Goal: Task Accomplishment & Management: Complete application form

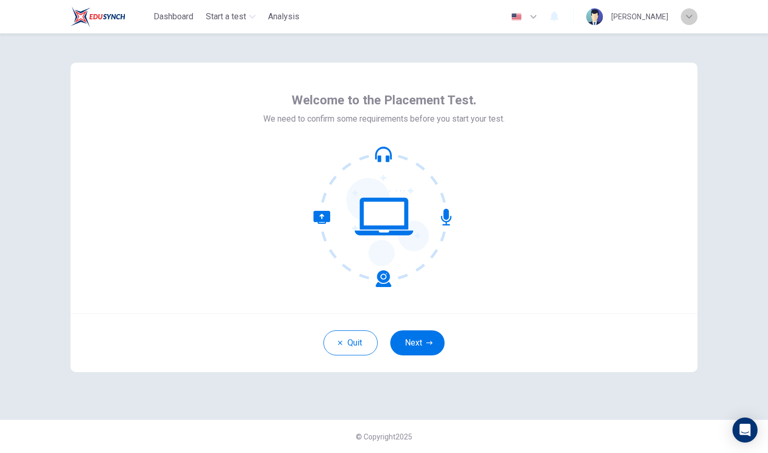
click at [657, 17] on icon "button" at bounding box center [689, 17] width 6 height 4
click at [657, 413] on div at bounding box center [384, 453] width 768 height 0
click at [539, 19] on icon "button" at bounding box center [533, 16] width 13 height 13
click at [657, 413] on div at bounding box center [384, 453] width 768 height 0
click at [424, 339] on button "Next" at bounding box center [417, 343] width 54 height 25
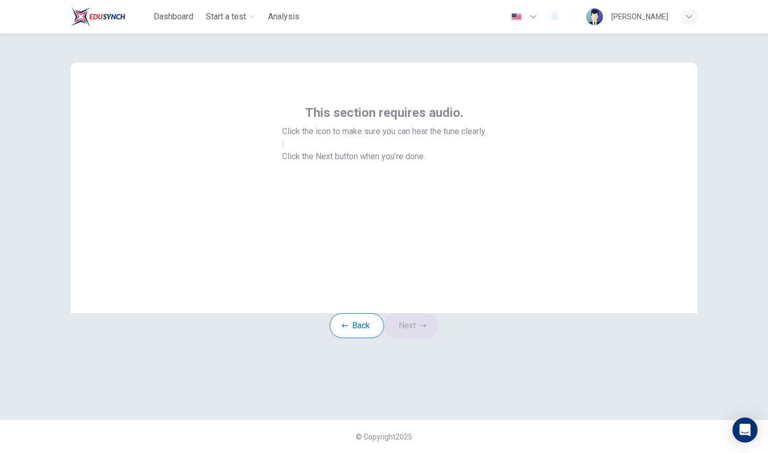
click at [283, 147] on icon "button" at bounding box center [283, 147] width 0 height 0
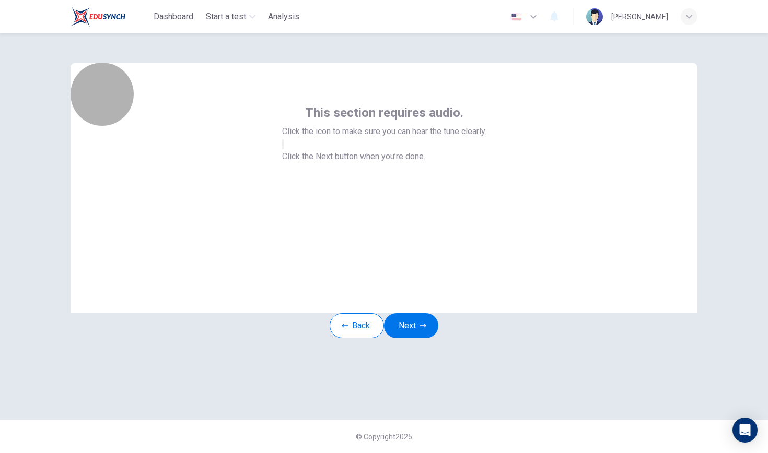
click at [283, 147] on icon "button" at bounding box center [283, 147] width 0 height 0
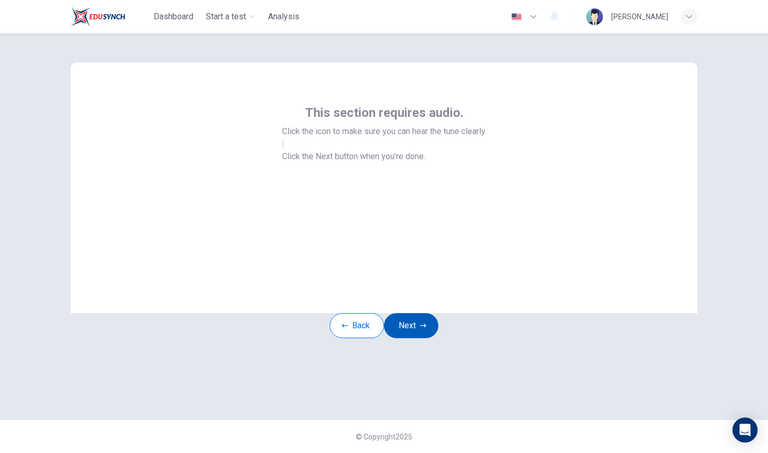
click at [430, 338] on button "Next" at bounding box center [411, 325] width 54 height 25
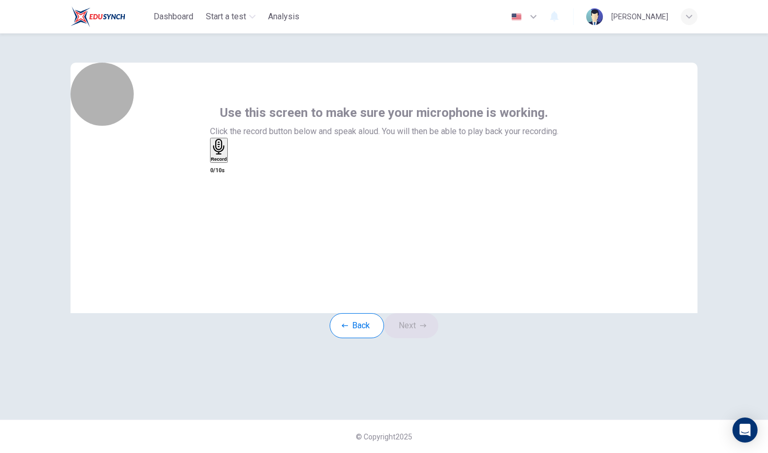
click at [227, 162] on div "Record" at bounding box center [219, 150] width 16 height 23
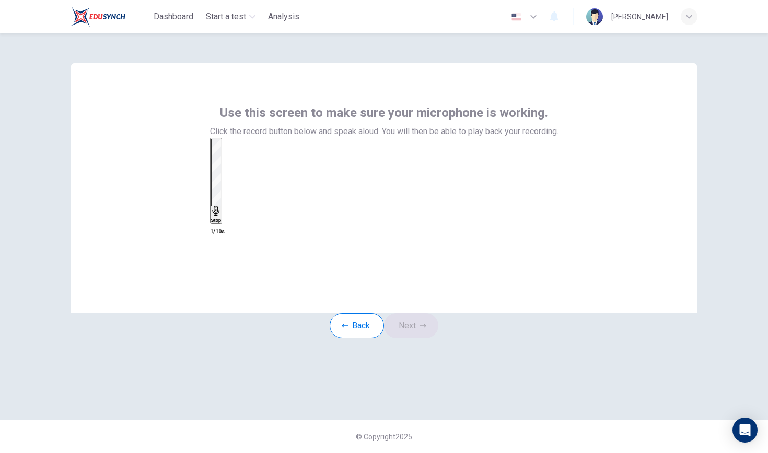
click at [221, 208] on div "Stop" at bounding box center [216, 181] width 10 height 84
click at [231, 161] on icon "button" at bounding box center [231, 161] width 0 height 0
click at [221, 171] on icon "button" at bounding box center [217, 167] width 8 height 8
click at [412, 338] on button "Next" at bounding box center [411, 325] width 54 height 25
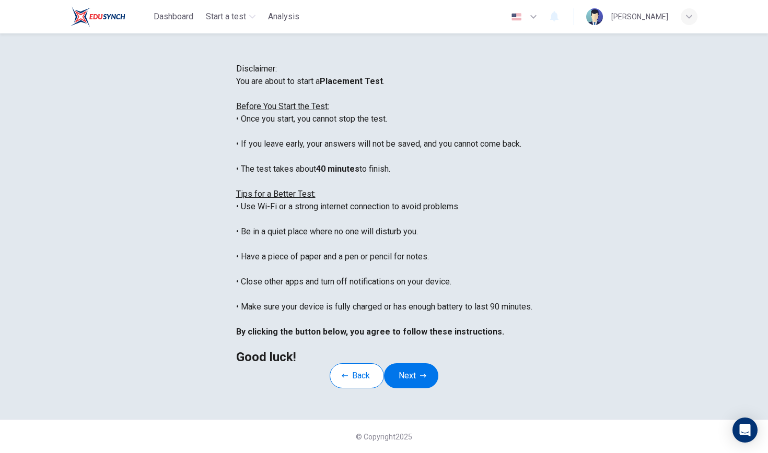
scroll to position [127, 0]
click at [431, 366] on button "Next" at bounding box center [411, 375] width 54 height 25
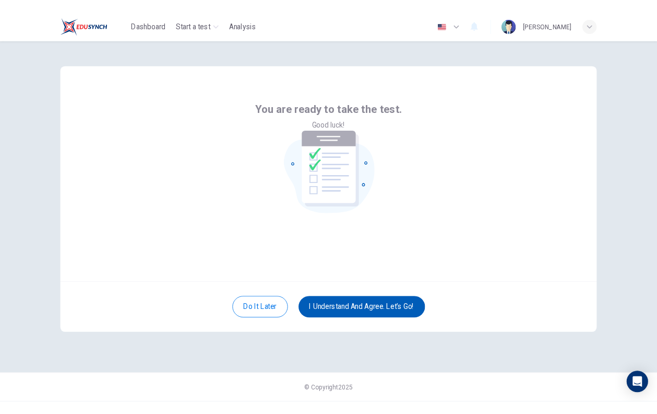
scroll to position [0, 0]
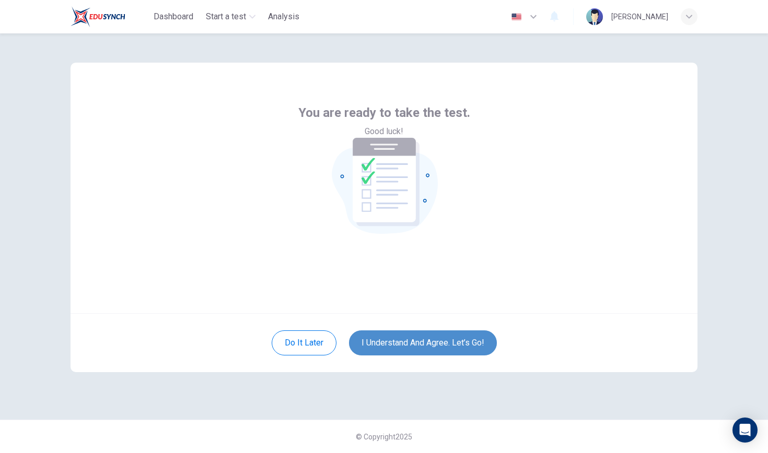
click at [448, 349] on button "I understand and agree. Let’s go!" at bounding box center [423, 343] width 148 height 25
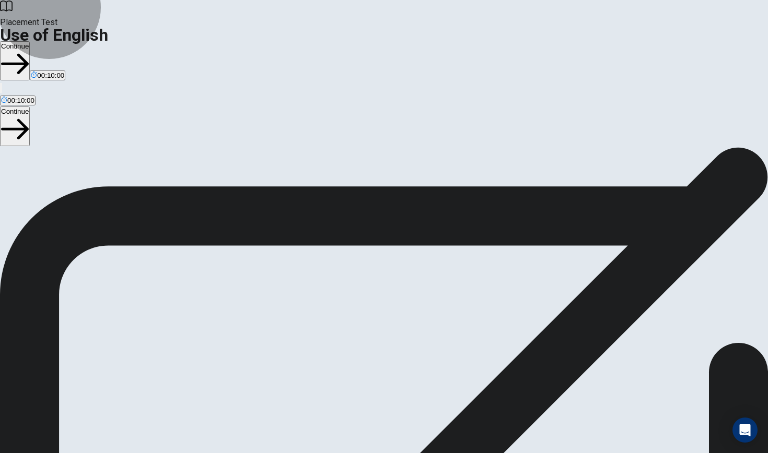
click at [29, 50] on icon "button" at bounding box center [15, 64] width 28 height 28
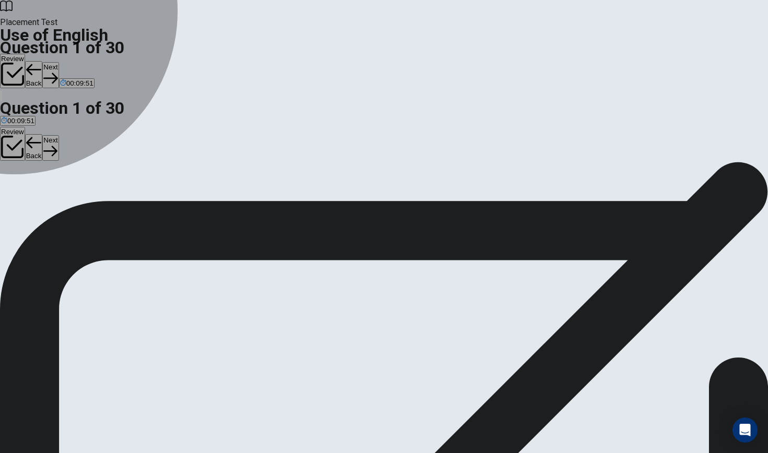
click at [13, 188] on div "A" at bounding box center [6, 192] width 11 height 8
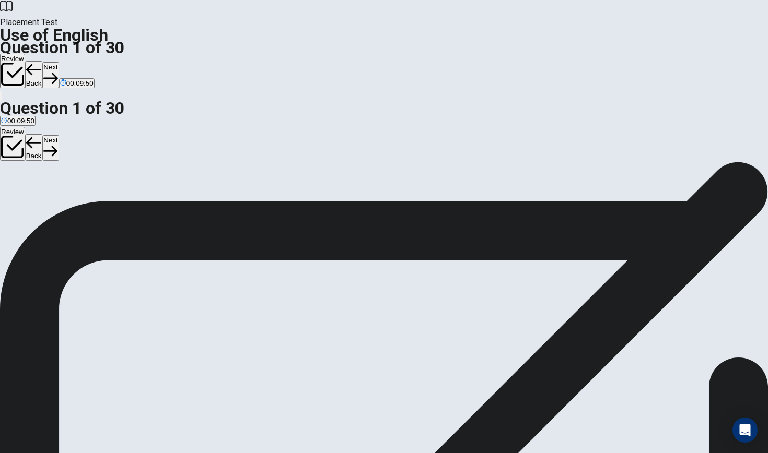
click at [57, 71] on icon "button" at bounding box center [50, 78] width 14 height 14
click at [65, 204] on button "B has lived" at bounding box center [50, 196] width 30 height 18
click at [58, 62] on button "Next" at bounding box center [50, 75] width 16 height 26
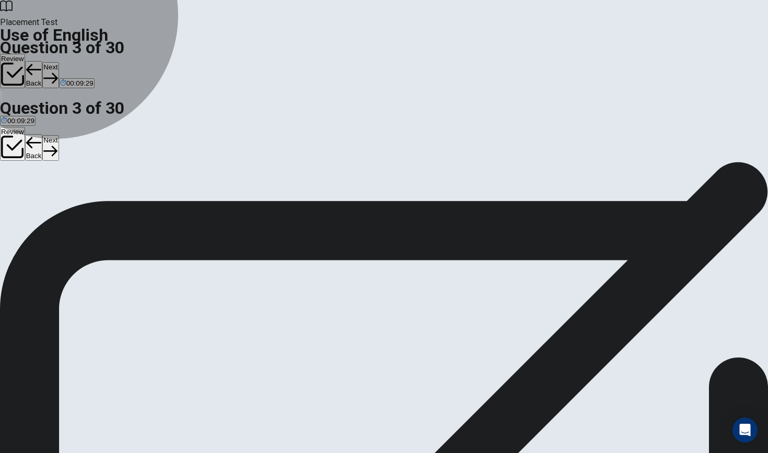
click at [58, 204] on span "was worked" at bounding box center [39, 200] width 37 height 8
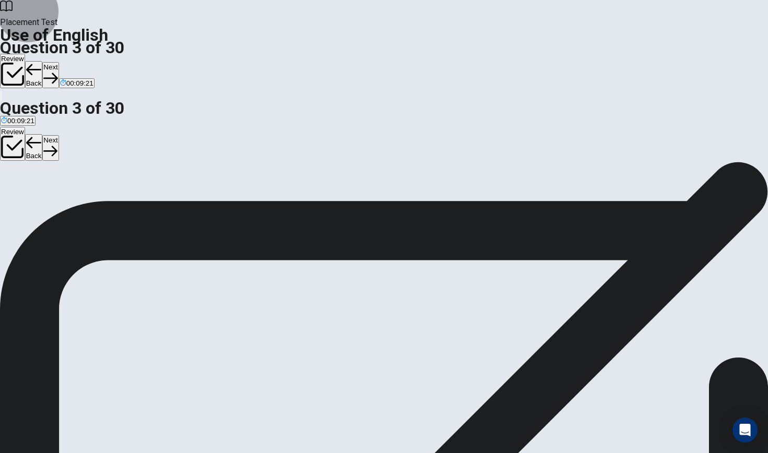
click at [58, 62] on button "Next" at bounding box center [50, 75] width 16 height 26
click at [48, 201] on span "have read" at bounding box center [32, 200] width 31 height 8
click at [58, 62] on button "Next" at bounding box center [50, 75] width 16 height 26
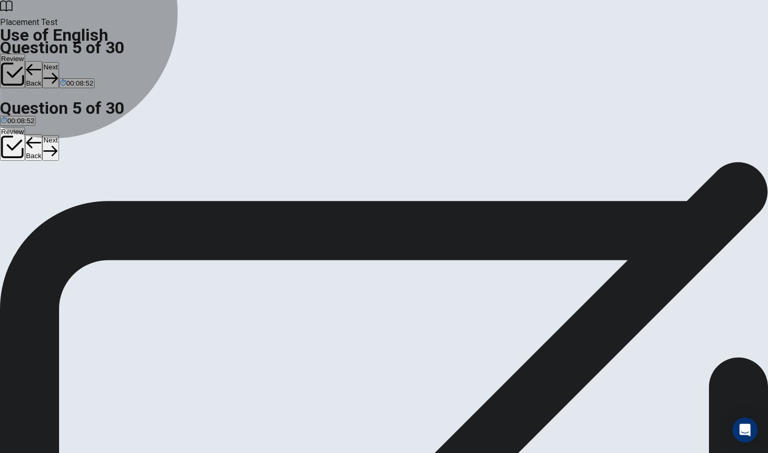
click at [15, 187] on button "A take" at bounding box center [7, 196] width 15 height 18
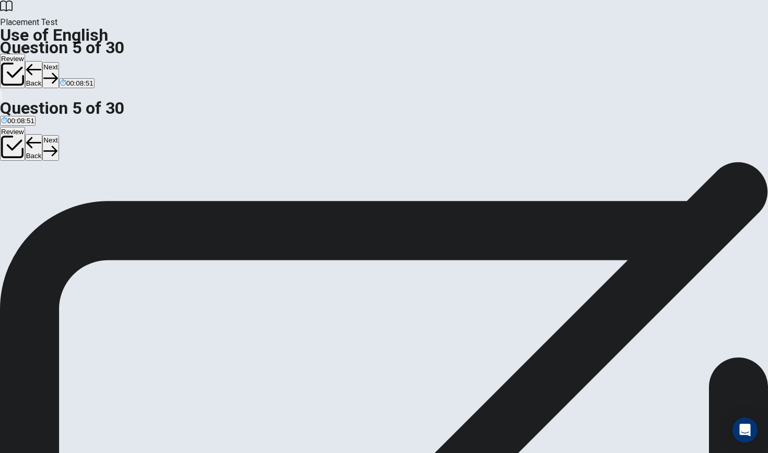
click at [58, 62] on button "Next" at bounding box center [50, 75] width 16 height 26
click at [76, 205] on button "D shoe" at bounding box center [66, 196] width 17 height 18
click at [41, 62] on button "Next" at bounding box center [33, 75] width 16 height 26
click at [39, 187] on button "A an umbrella" at bounding box center [19, 196] width 39 height 18
click at [58, 62] on button "Next" at bounding box center [50, 75] width 16 height 26
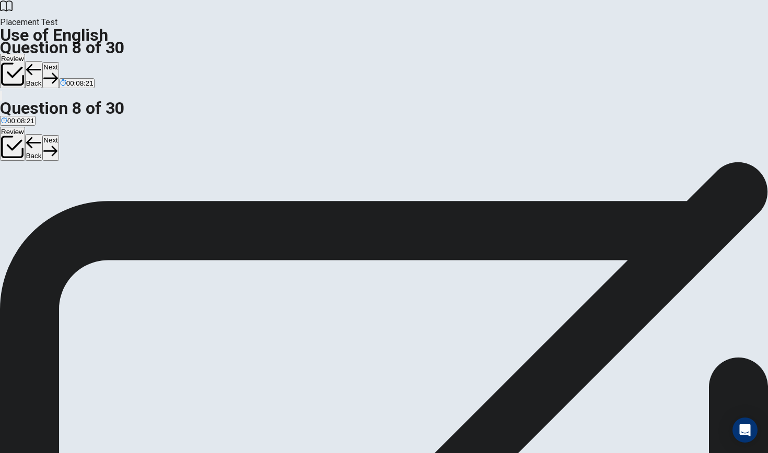
click at [33, 205] on button "B dirty" at bounding box center [25, 196] width 15 height 18
click at [58, 62] on button "Next" at bounding box center [50, 75] width 16 height 26
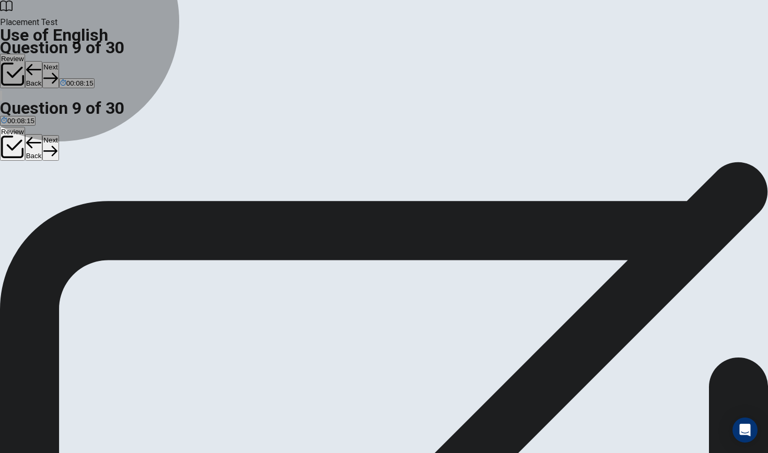
click at [67, 205] on button "C cup" at bounding box center [60, 196] width 14 height 18
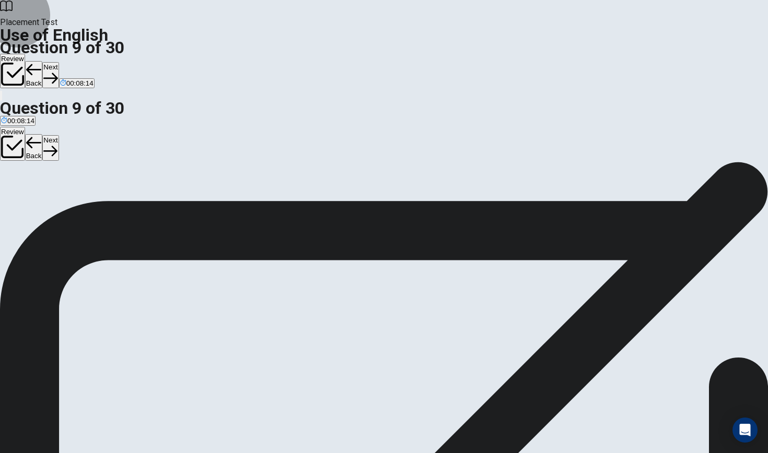
click at [58, 62] on button "Next" at bounding box center [50, 75] width 16 height 26
click at [39, 205] on button "C was" at bounding box center [32, 196] width 15 height 18
click at [58, 62] on button "Next" at bounding box center [50, 75] width 16 height 26
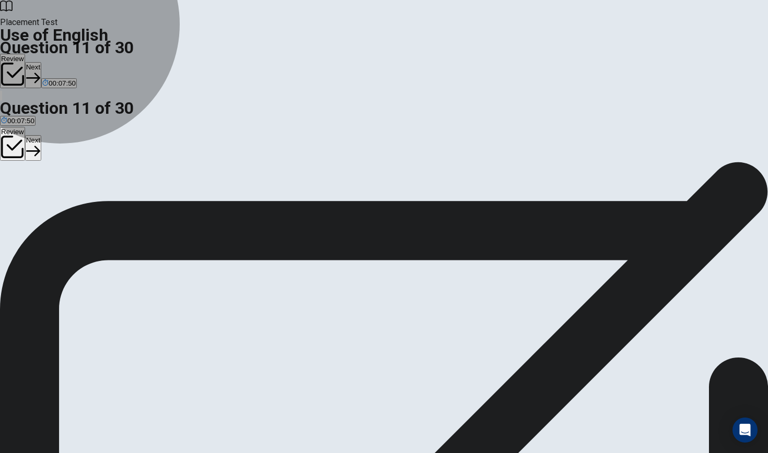
click at [33, 205] on button "C are" at bounding box center [27, 196] width 12 height 18
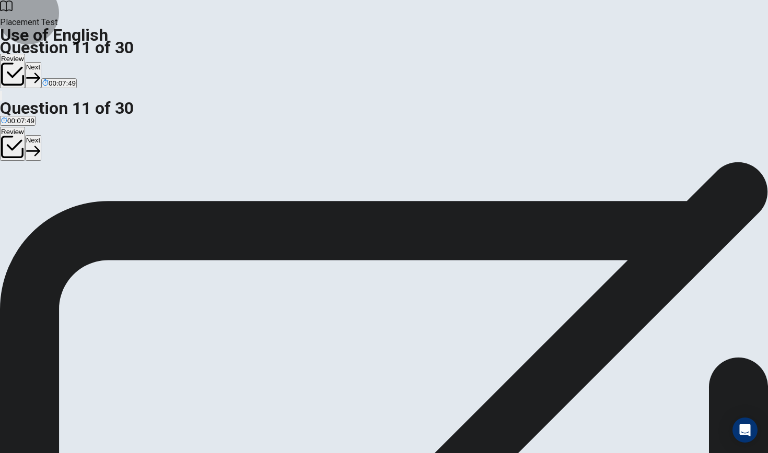
click at [41, 62] on button "Next" at bounding box center [33, 75] width 16 height 26
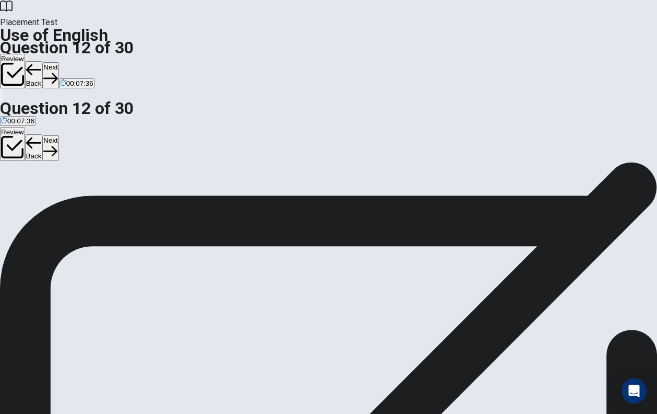
scroll to position [20, 0]
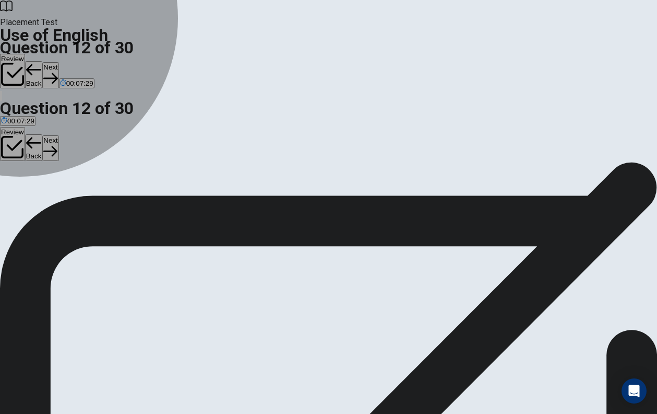
click at [13, 184] on button "A Did" at bounding box center [6, 176] width 13 height 18
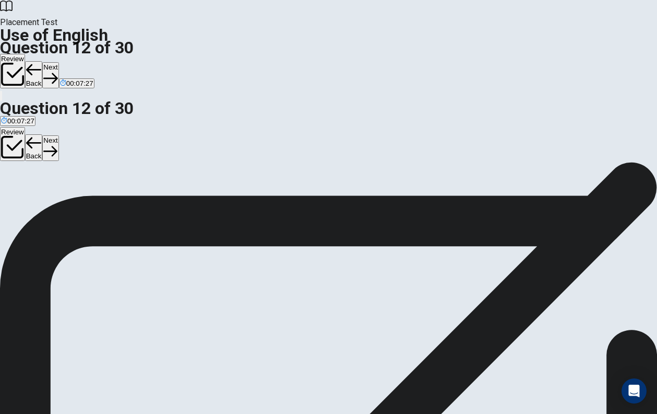
scroll to position [80, 0]
click at [58, 135] on button "Next" at bounding box center [50, 148] width 16 height 26
click at [19, 173] on button "A doing" at bounding box center [9, 165] width 19 height 18
click at [58, 135] on button "Next" at bounding box center [50, 148] width 16 height 26
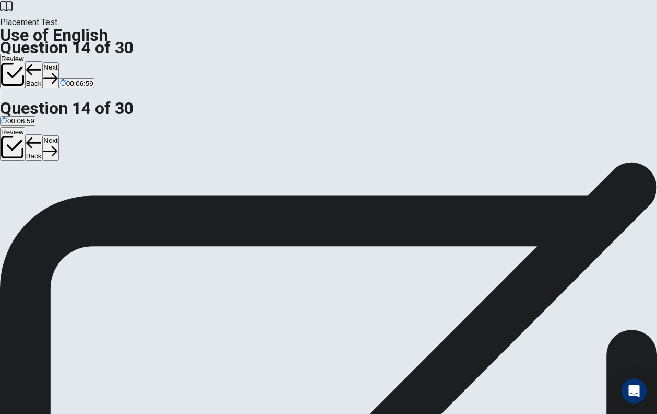
click at [11, 173] on button "A Do" at bounding box center [5, 165] width 11 height 18
click at [58, 135] on button "Next" at bounding box center [50, 148] width 16 height 26
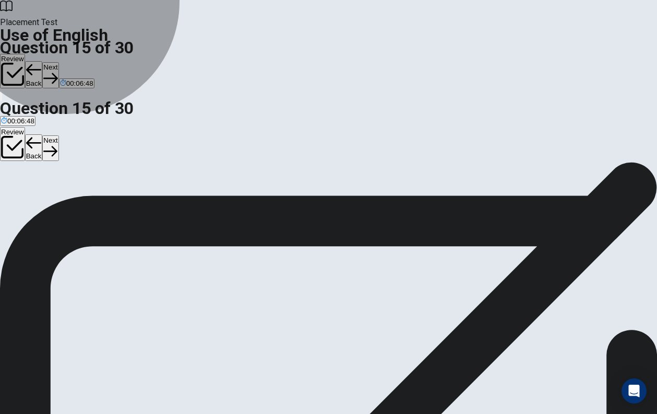
click at [81, 173] on button "D A ring" at bounding box center [71, 165] width 20 height 18
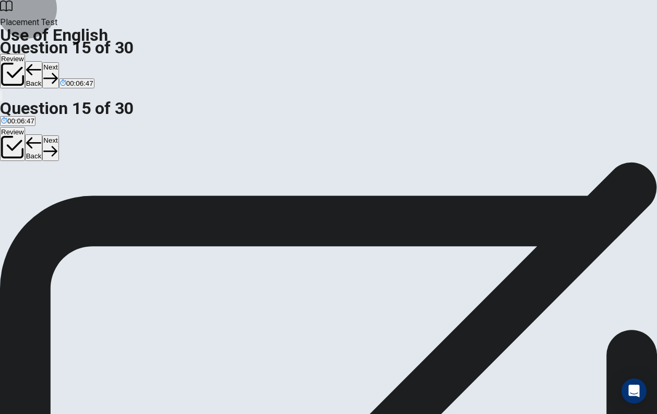
click at [58, 135] on button "Next" at bounding box center [50, 148] width 16 height 26
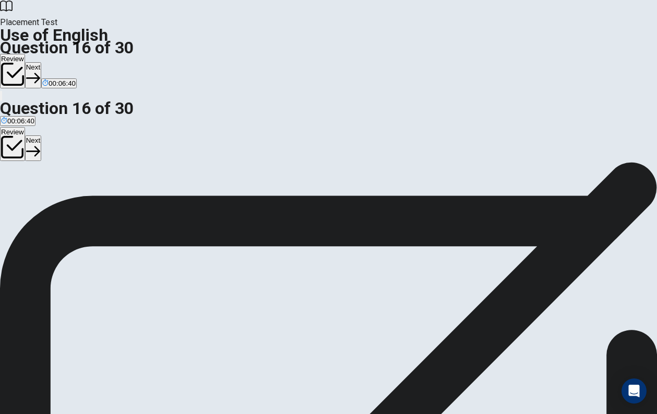
scroll to position [70, 0]
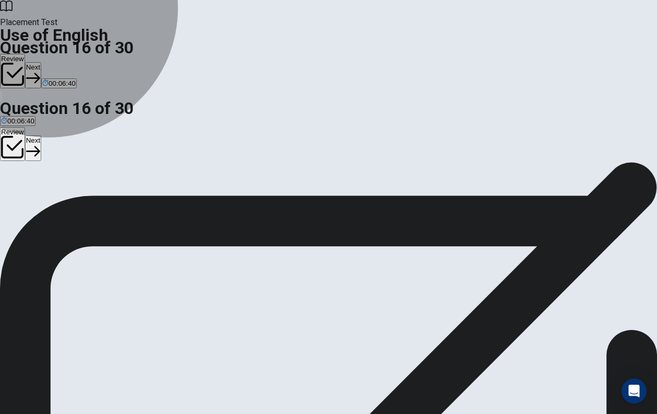
click at [18, 135] on button "A quick" at bounding box center [9, 126] width 18 height 18
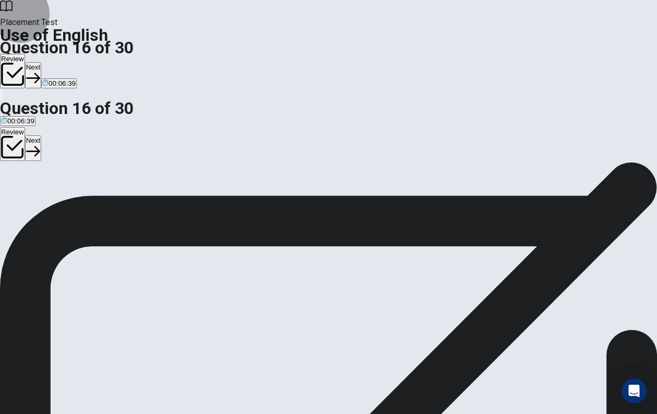
click at [41, 135] on button "Next" at bounding box center [33, 148] width 16 height 26
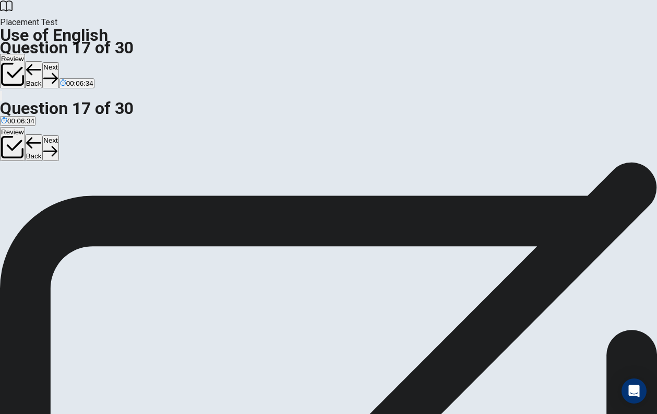
click at [19, 135] on button "A bright" at bounding box center [9, 126] width 19 height 18
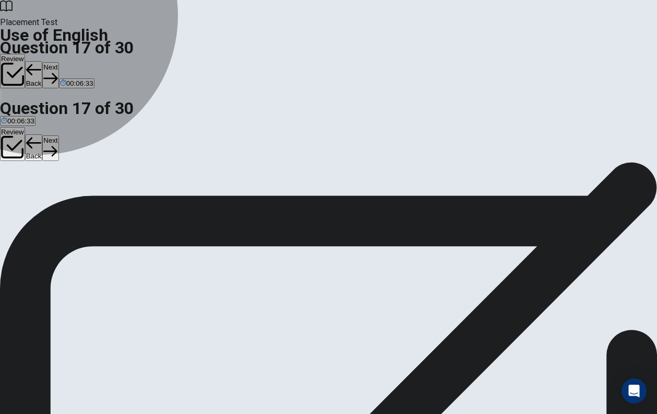
click at [60, 134] on span "hard" at bounding box center [52, 130] width 14 height 8
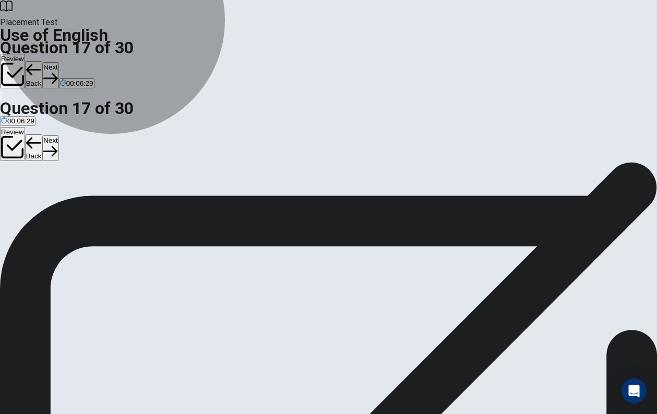
click at [19, 135] on button "A bright" at bounding box center [9, 126] width 19 height 18
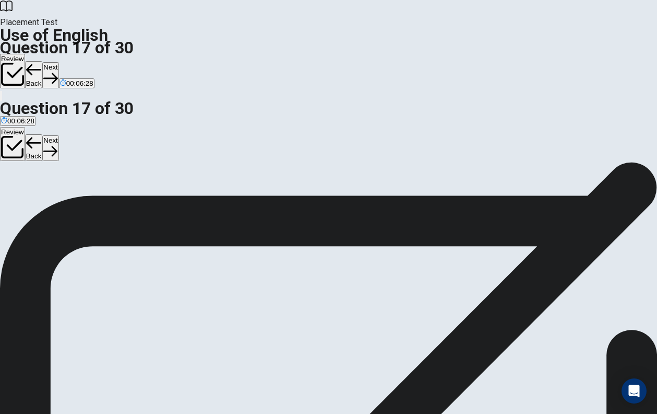
click at [58, 135] on button "Next" at bounding box center [50, 148] width 16 height 26
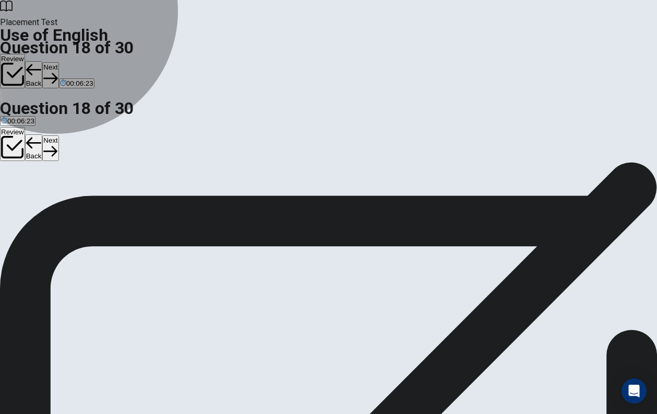
click at [63, 135] on button "D sleep" at bounding box center [53, 126] width 19 height 18
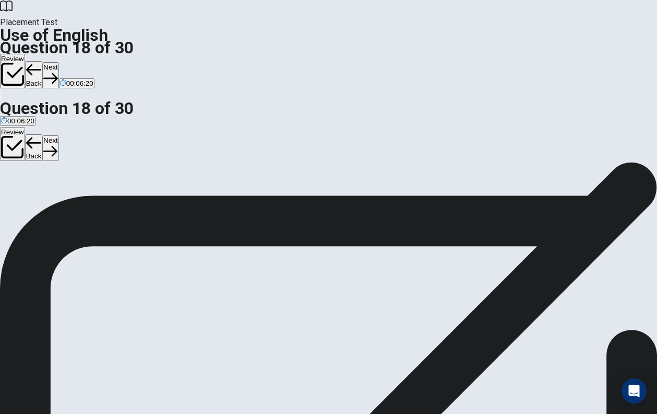
click at [57, 144] on icon "button" at bounding box center [50, 151] width 14 height 14
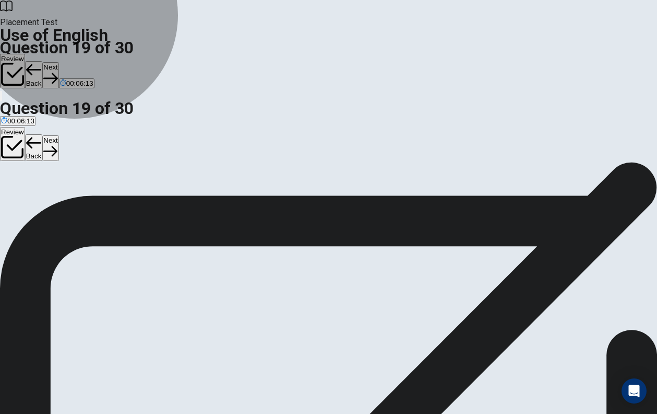
click at [14, 135] on button "A cup" at bounding box center [7, 126] width 14 height 18
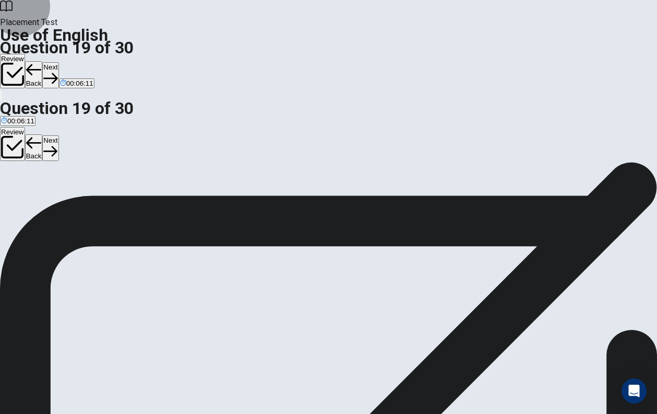
click at [58, 135] on button "Next" at bounding box center [50, 148] width 16 height 26
click at [57, 135] on button "D Does" at bounding box center [48, 126] width 18 height 18
click at [58, 135] on button "Next" at bounding box center [50, 148] width 16 height 26
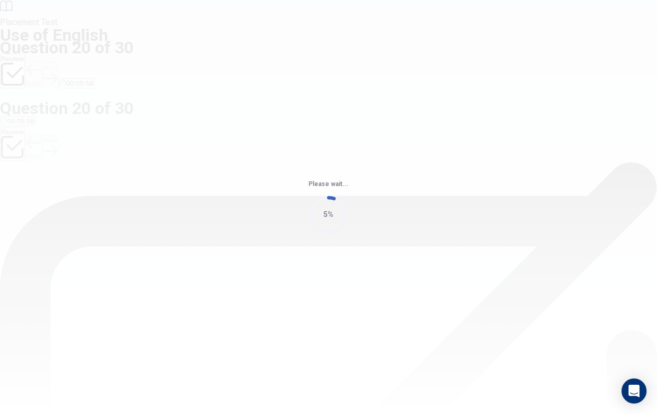
scroll to position [0, 0]
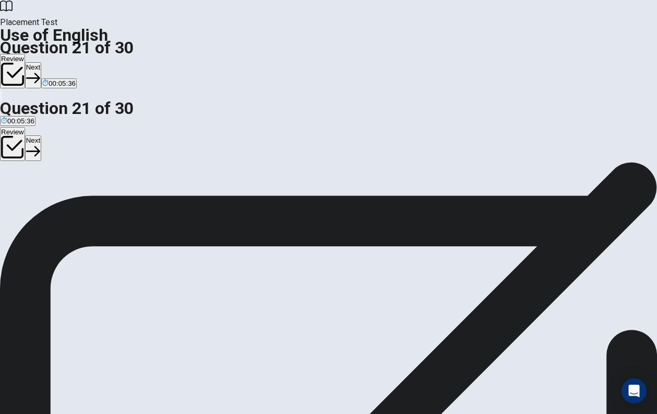
click at [297, 206] on div "A Was B Does C Did D Has" at bounding box center [328, 196] width 657 height 19
click at [46, 205] on button "C Did" at bounding box center [40, 196] width 13 height 18
click at [631, 127] on div "Review Next" at bounding box center [328, 145] width 657 height 36
click at [41, 135] on button "Next" at bounding box center [33, 148] width 16 height 26
click at [22, 205] on button "A having" at bounding box center [11, 196] width 22 height 18
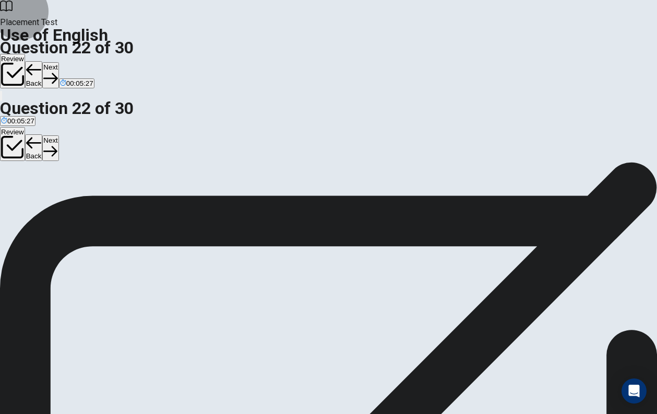
click at [58, 135] on button "Next" at bounding box center [50, 148] width 16 height 26
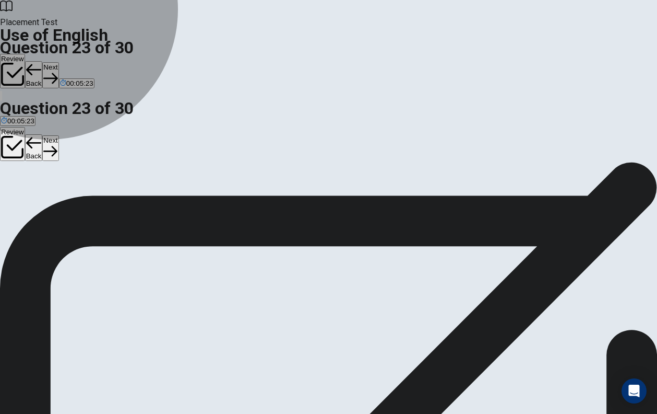
click at [11, 205] on button "A Do" at bounding box center [5, 196] width 11 height 18
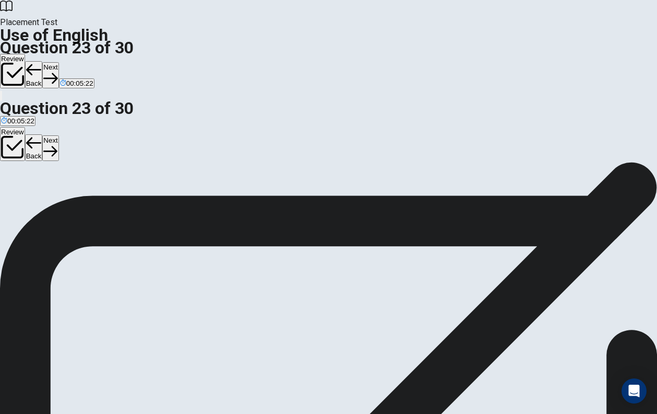
click at [58, 135] on button "Next" at bounding box center [50, 148] width 16 height 26
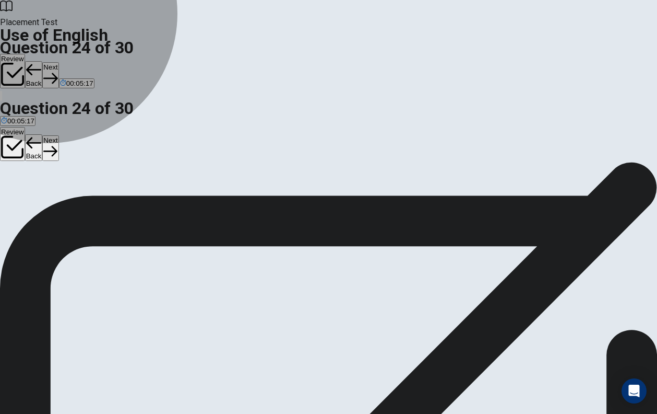
click at [25, 204] on span "finished" at bounding box center [13, 200] width 24 height 8
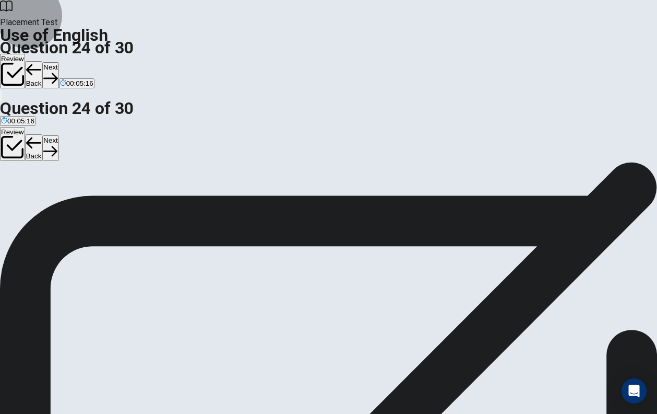
click at [58, 135] on button "Next" at bounding box center [50, 148] width 16 height 26
click at [55, 205] on button "C lamp" at bounding box center [46, 196] width 17 height 18
click at [58, 135] on button "Next" at bounding box center [50, 148] width 16 height 26
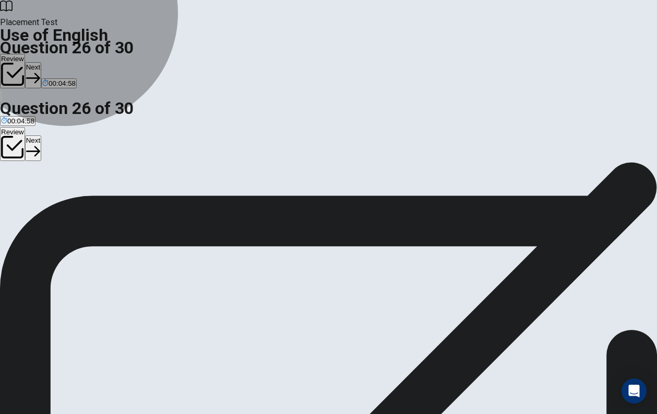
click at [52, 205] on button "D bird" at bounding box center [45, 196] width 14 height 18
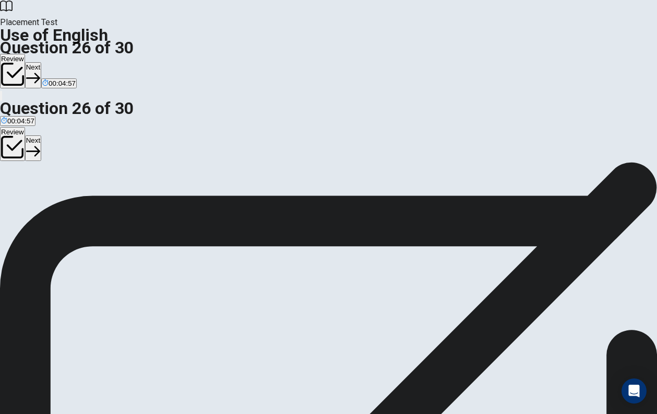
click at [41, 135] on button "Next" at bounding box center [33, 148] width 16 height 26
click at [104, 205] on button "D library" at bounding box center [93, 196] width 21 height 18
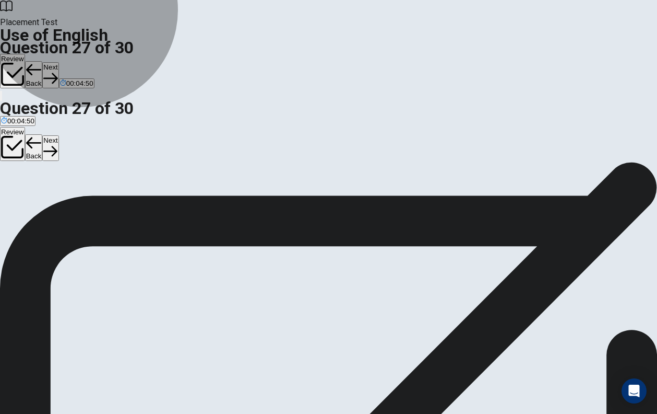
click at [84, 205] on button "C theater" at bounding box center [72, 196] width 24 height 18
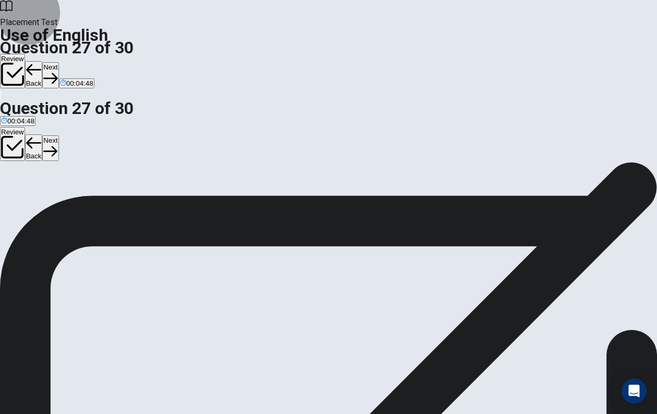
click at [58, 135] on button "Next" at bounding box center [50, 148] width 16 height 26
click at [75, 205] on button "B right" at bounding box center [68, 196] width 16 height 18
click at [58, 135] on button "Next" at bounding box center [50, 148] width 16 height 26
click at [43, 134] on button "Back" at bounding box center [34, 147] width 18 height 27
click at [60, 205] on button "A [PERSON_NAME]" at bounding box center [30, 196] width 60 height 18
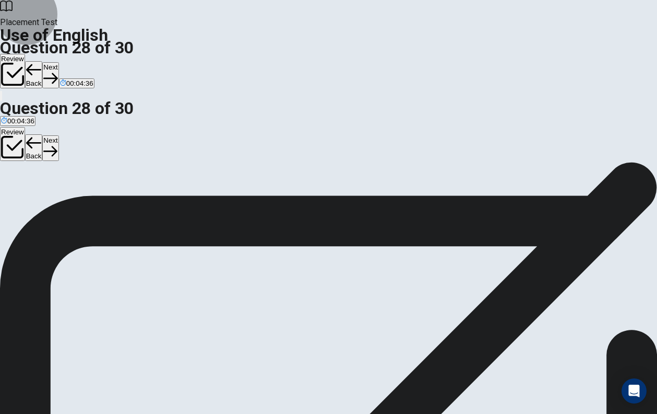
click at [58, 135] on button "Next" at bounding box center [50, 148] width 16 height 26
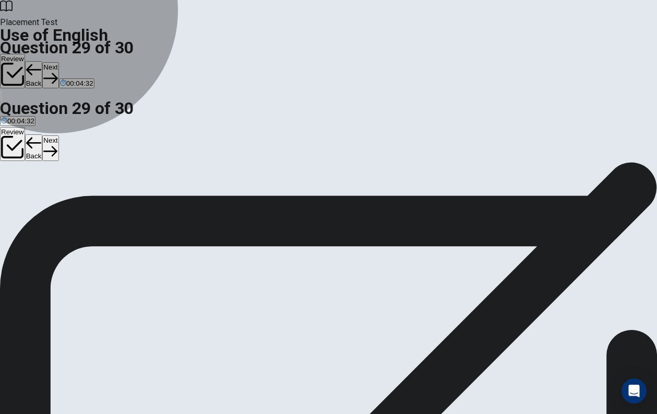
click at [62, 205] on button "D bottle" at bounding box center [52, 196] width 19 height 18
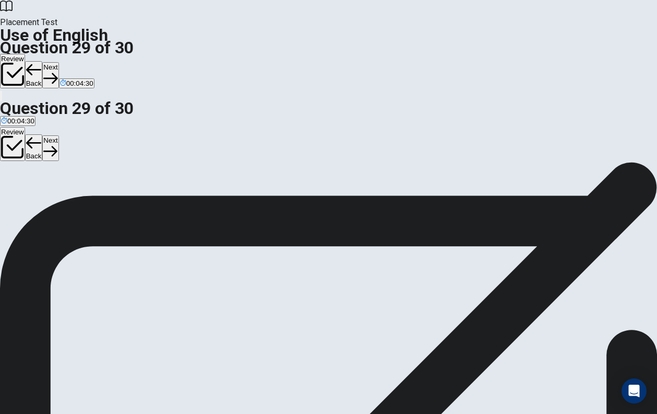
click at [58, 135] on button "Next" at bounding box center [50, 148] width 16 height 26
click at [12, 205] on button "A are" at bounding box center [6, 196] width 12 height 18
click at [57, 144] on icon "button" at bounding box center [50, 151] width 14 height 14
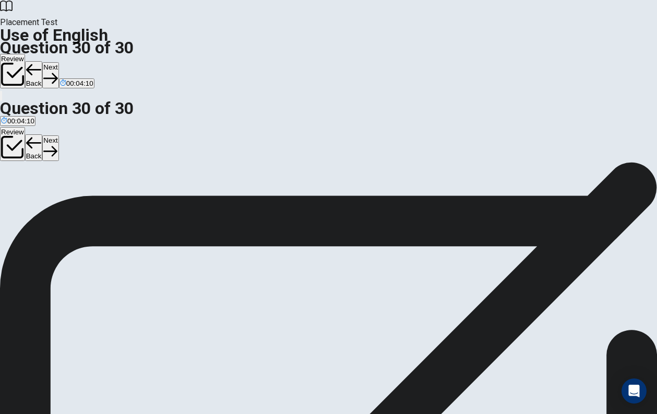
click at [25, 127] on button "Review" at bounding box center [12, 144] width 25 height 34
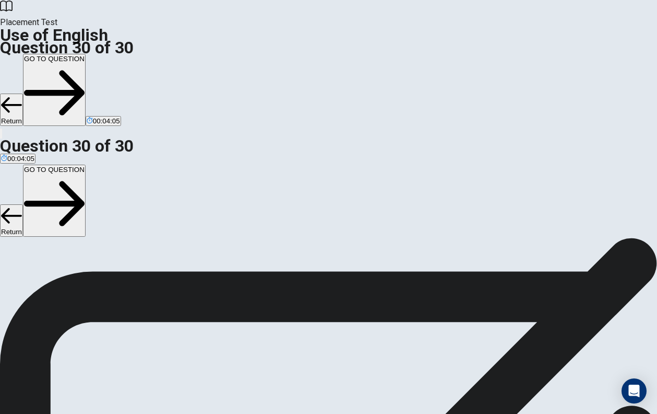
scroll to position [272, 0]
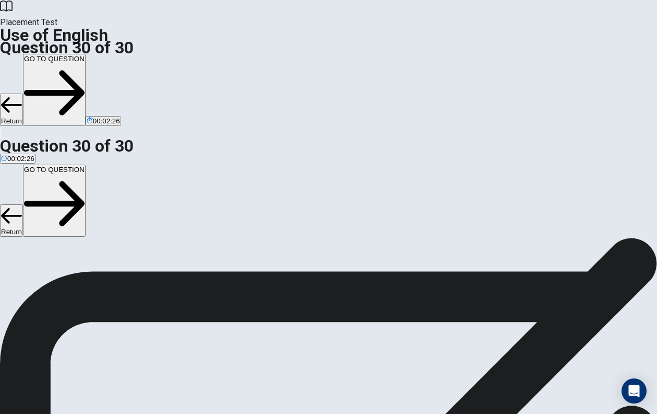
click at [86, 165] on button "GO TO QUESTION" at bounding box center [54, 201] width 63 height 72
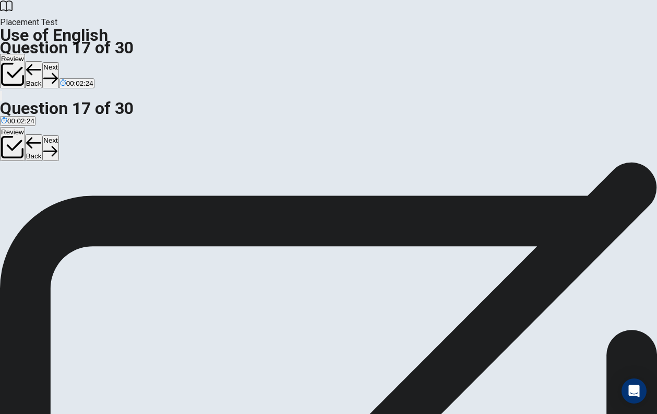
scroll to position [0, 0]
drag, startPoint x: 230, startPoint y: 226, endPoint x: 411, endPoint y: 22, distance: 272.3
click at [405, 46] on div "Placement Test Use of English Question 17 of 30 Review Back Next 00:02:21 Quest…" at bounding box center [328, 207] width 657 height 414
click at [25, 127] on button "Review" at bounding box center [12, 144] width 25 height 34
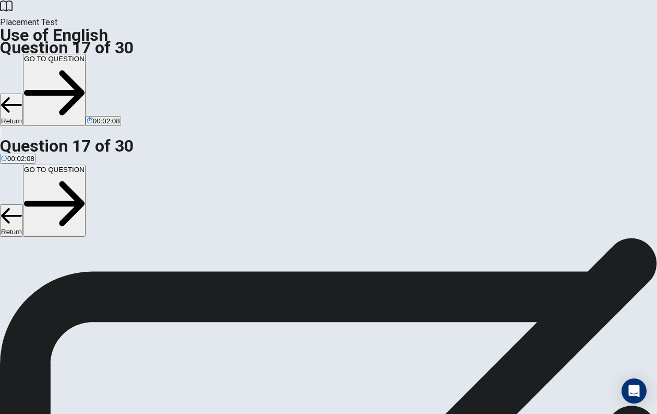
click at [86, 165] on button "GO TO QUESTION" at bounding box center [54, 201] width 63 height 72
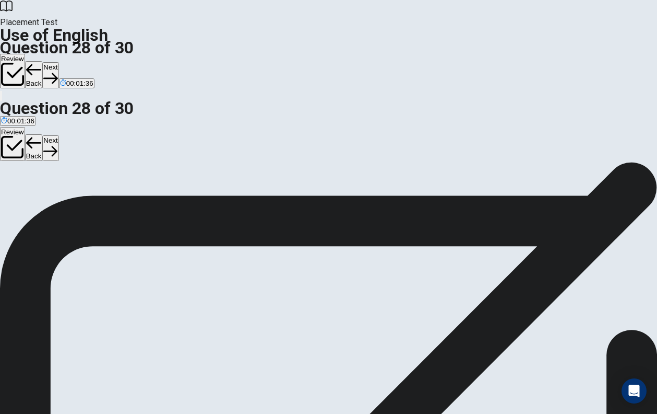
click at [58, 135] on button "Next" at bounding box center [50, 148] width 16 height 26
click at [528, 413] on div at bounding box center [328, 414] width 657 height 0
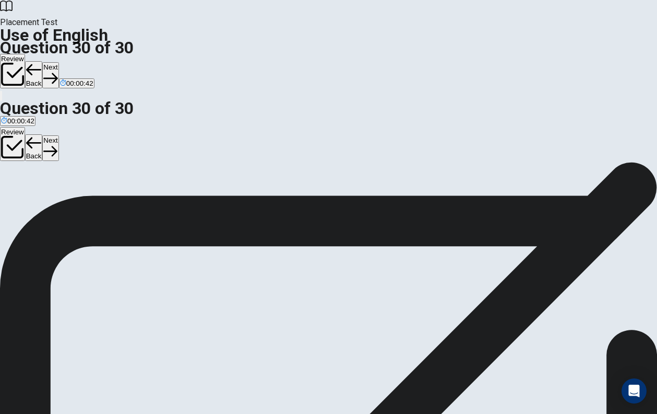
scroll to position [0, 0]
click at [57, 144] on icon "button" at bounding box center [50, 151] width 14 height 14
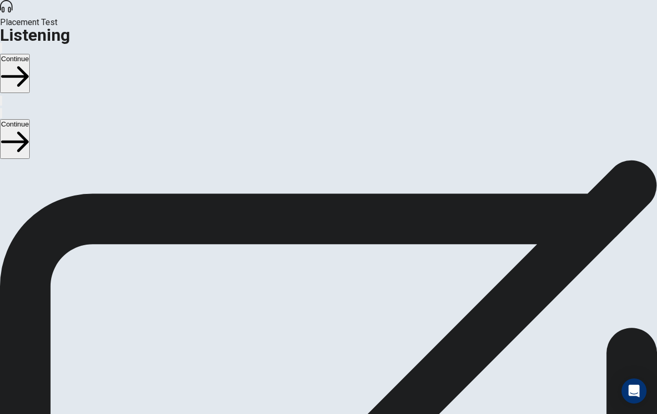
click at [30, 119] on button "Continue" at bounding box center [15, 138] width 30 height 39
type input "1"
click at [7, 162] on input "checkbox" at bounding box center [3, 165] width 7 height 7
checkbox input "true"
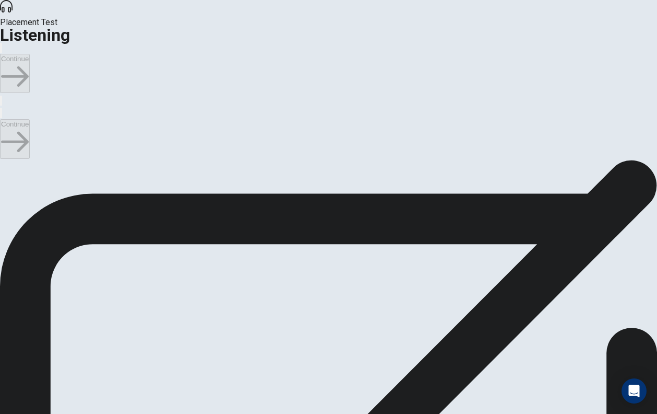
type input "2"
click at [7, 162] on input "checkbox" at bounding box center [3, 165] width 7 height 7
checkbox input "false"
type input "5"
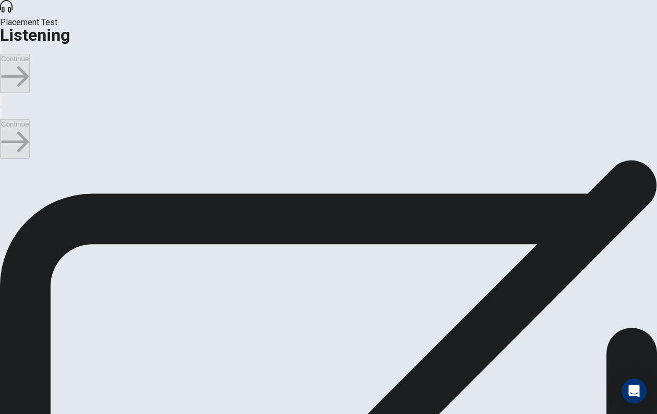
click at [7, 163] on input "checkbox" at bounding box center [3, 165] width 7 height 7
checkbox input "true"
type input "6"
click at [7, 162] on input "checkbox" at bounding box center [3, 165] width 7 height 7
checkbox input "false"
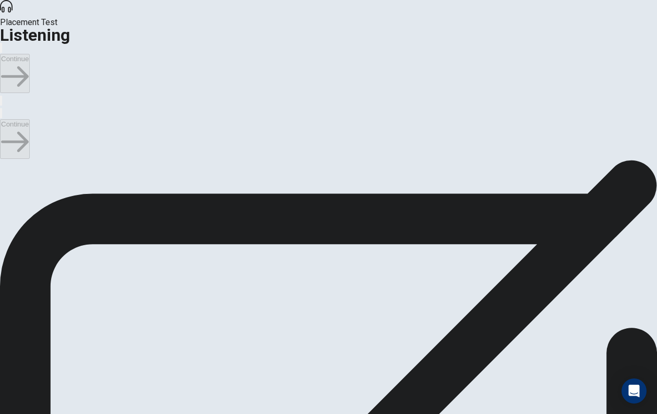
scroll to position [25, 0]
type input "19"
click at [7, 142] on input "checkbox" at bounding box center [3, 140] width 7 height 7
checkbox input "true"
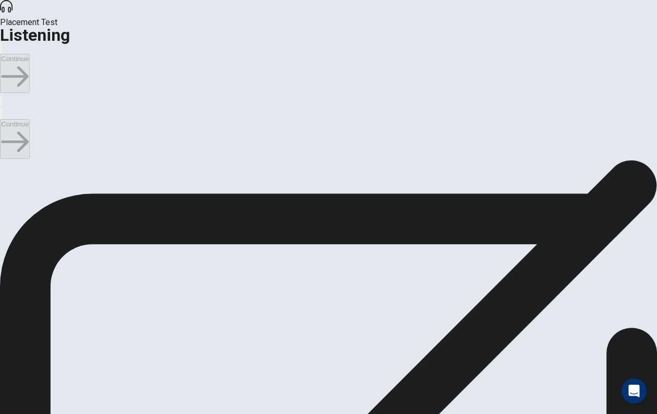
type input "22"
click at [7, 138] on input "checkbox" at bounding box center [3, 140] width 7 height 7
checkbox input "false"
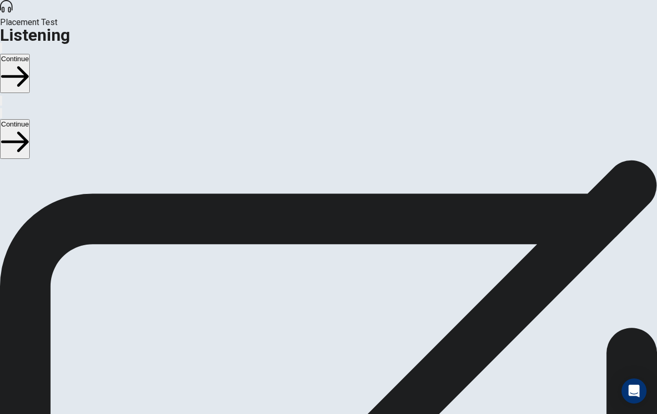
scroll to position [0, 0]
click at [30, 119] on button "Continue" at bounding box center [15, 138] width 30 height 39
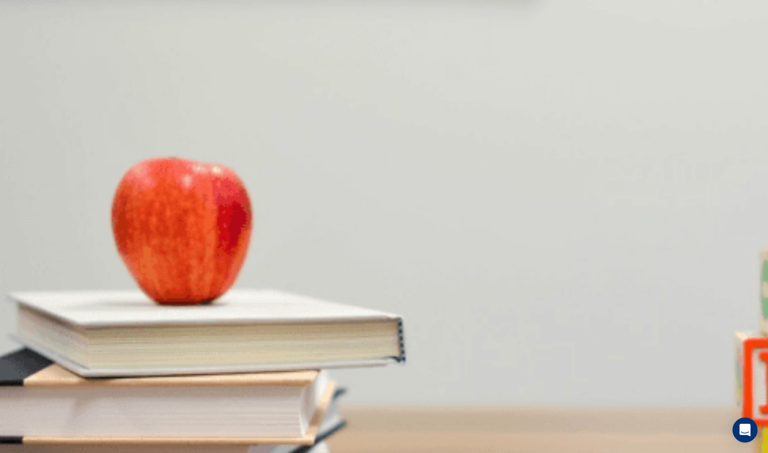
drag, startPoint x: 130, startPoint y: 152, endPoint x: 144, endPoint y: 152, distance: 14.6
click at [144, 404] on div at bounding box center [384, 404] width 768 height 0
click at [88, 382] on span "Painting" at bounding box center [75, 386] width 25 height 8
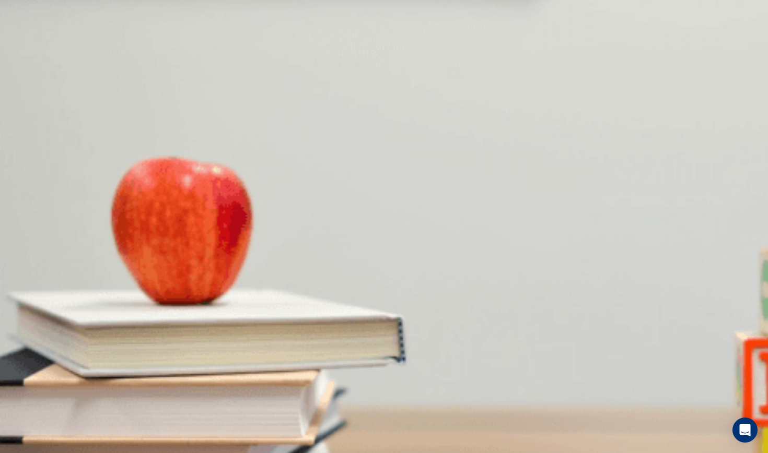
click at [27, 197] on button "A Flowers" at bounding box center [13, 206] width 27 height 18
click at [195, 338] on span "It sounds relaxing" at bounding box center [168, 342] width 54 height 8
click at [108, 295] on span "Landscapes and animals" at bounding box center [69, 298] width 77 height 8
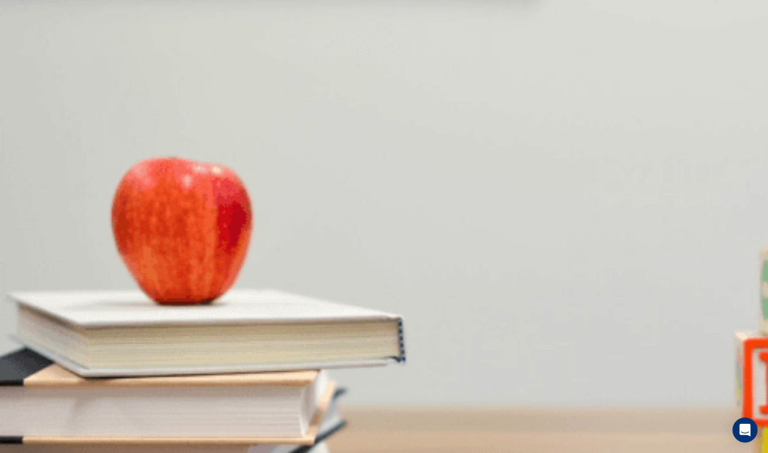
scroll to position [205, 0]
click at [120, 259] on button "D Gardening" at bounding box center [102, 250] width 34 height 18
click at [30, 54] on button "Continue" at bounding box center [15, 73] width 30 height 39
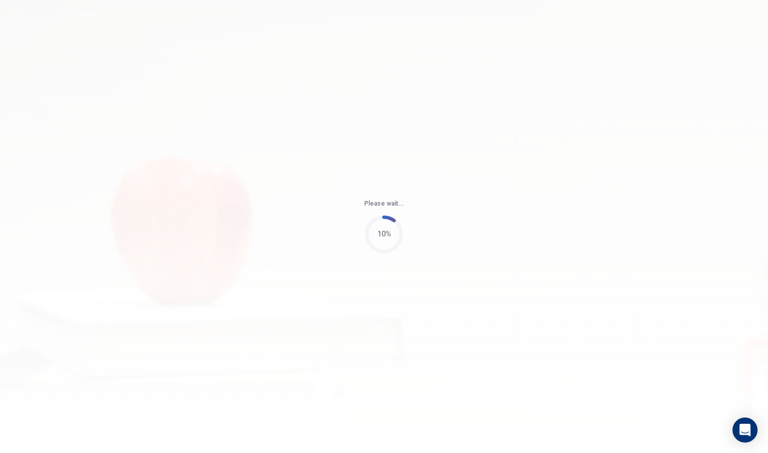
type input "85"
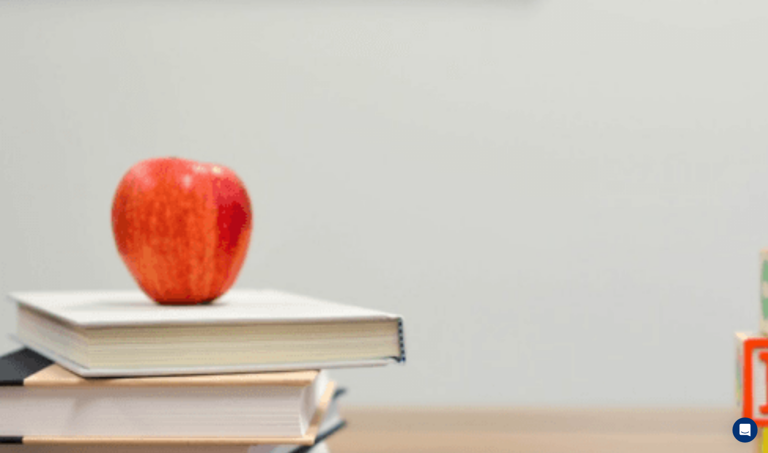
scroll to position [349, 0]
click at [75, 373] on button "B The mountains" at bounding box center [51, 382] width 48 height 18
click at [147, 329] on button "D Warm clothes" at bounding box center [124, 338] width 44 height 18
click at [64, 259] on button "A Weekends are busy" at bounding box center [32, 250] width 64 height 18
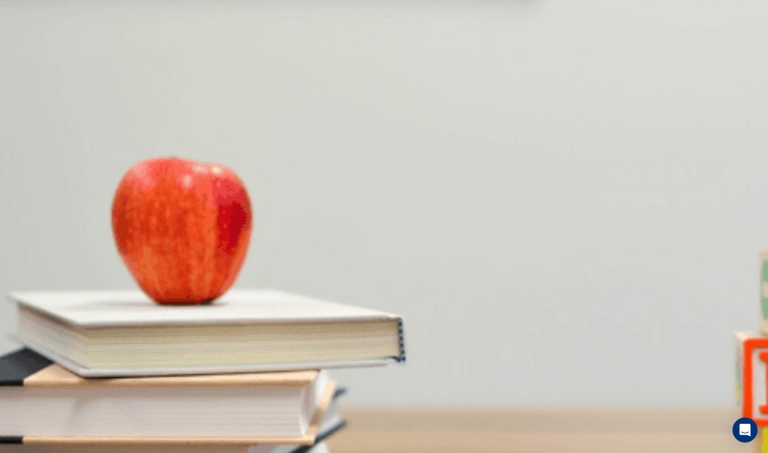
scroll to position [469, 0]
click at [52, 285] on button "A During the week" at bounding box center [26, 294] width 52 height 18
click at [81, 197] on button "C Thankful" at bounding box center [66, 188] width 29 height 18
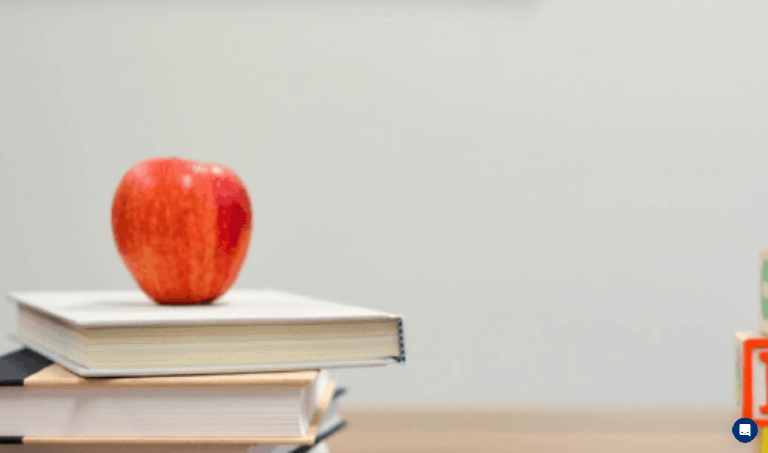
click at [140, 285] on button "C On a weekend" at bounding box center [116, 276] width 47 height 18
click at [30, 54] on button "Continue" at bounding box center [15, 73] width 30 height 39
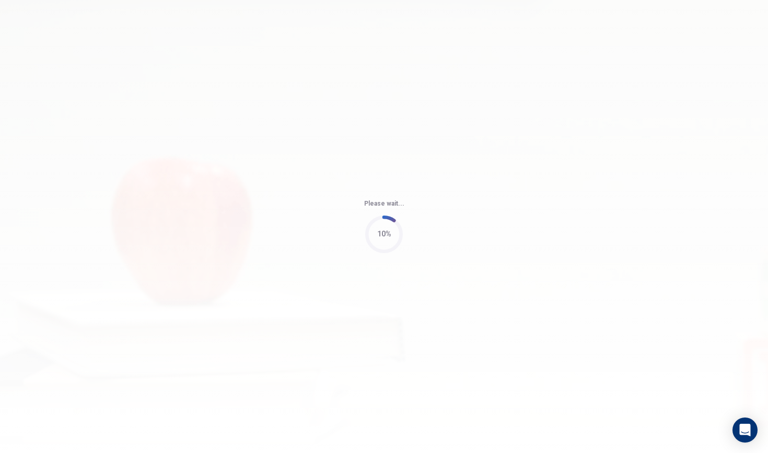
type input "93"
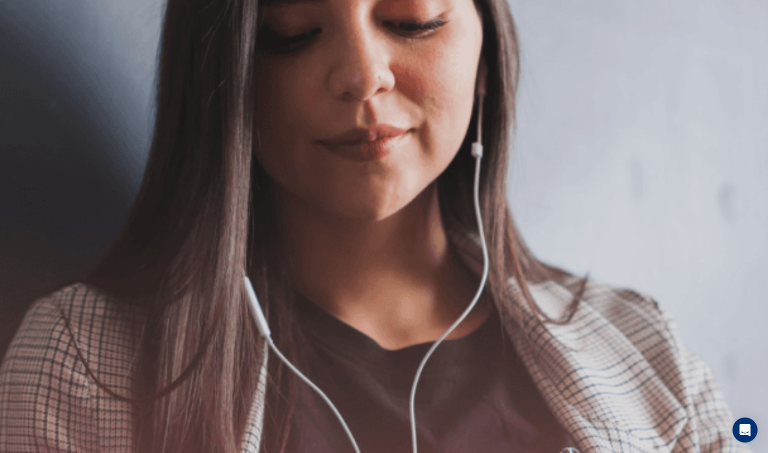
scroll to position [111, 0]
click at [30, 54] on button "Continue" at bounding box center [15, 73] width 30 height 39
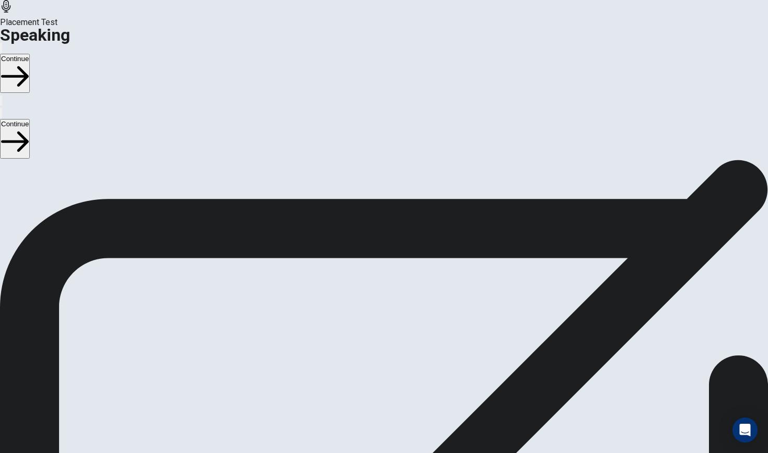
click at [403, 336] on span "Stop Recording" at bounding box center [384, 347] width 37 height 22
click at [400, 222] on div at bounding box center [383, 239] width 31 height 35
click at [372, 259] on button "Play Audio" at bounding box center [371, 264] width 2 height 10
click at [400, 222] on icon at bounding box center [383, 237] width 31 height 31
click at [370, 259] on button "Record Again" at bounding box center [369, 264] width 2 height 10
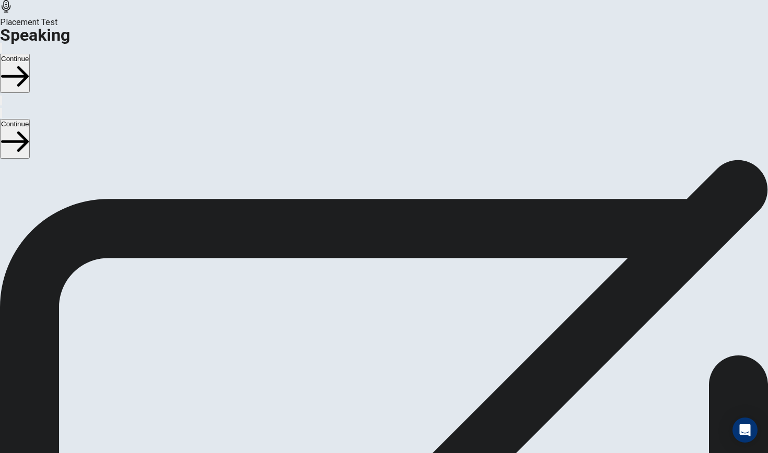
click at [403, 295] on icon at bounding box center [384, 313] width 37 height 37
click at [382, 266] on icon "Play Audio" at bounding box center [377, 272] width 10 height 13
click at [400, 257] on div at bounding box center [383, 263] width 31 height 13
click at [369, 266] on icon "Record Again" at bounding box center [369, 266] width 0 height 0
click at [403, 295] on icon at bounding box center [384, 313] width 37 height 37
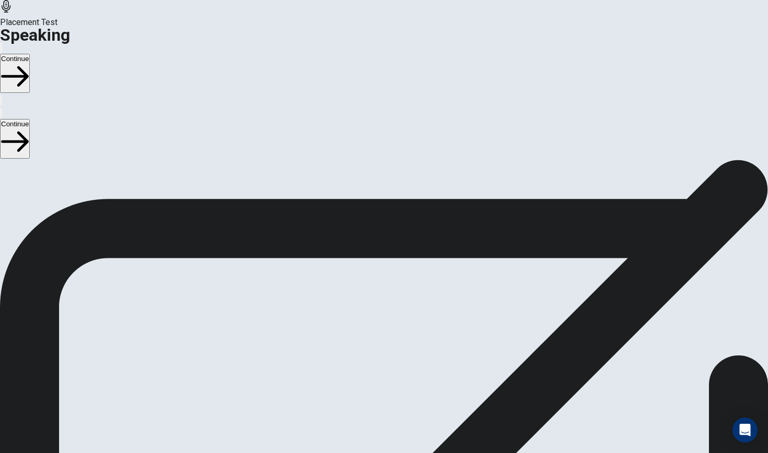
click at [372, 259] on button "Play Audio" at bounding box center [371, 264] width 2 height 10
click at [382, 266] on icon "Record Again" at bounding box center [375, 272] width 13 height 13
click at [403, 336] on span "Stop Recording" at bounding box center [384, 347] width 37 height 22
click at [382, 266] on icon "Play Audio" at bounding box center [377, 272] width 10 height 13
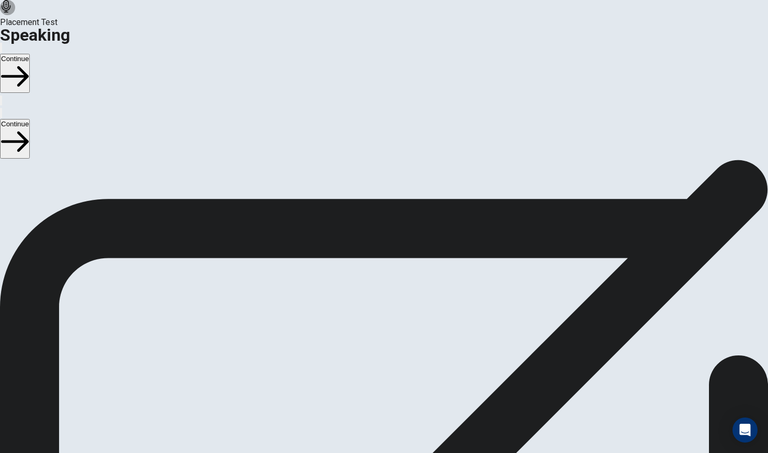
click at [370, 259] on button "Record Again" at bounding box center [369, 264] width 2 height 10
click at [30, 54] on button "Continue" at bounding box center [15, 73] width 30 height 39
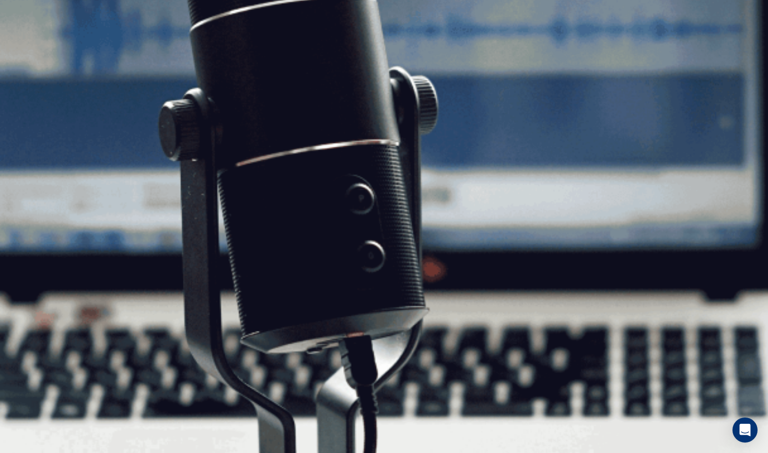
click at [30, 54] on button "Continue" at bounding box center [15, 73] width 30 height 39
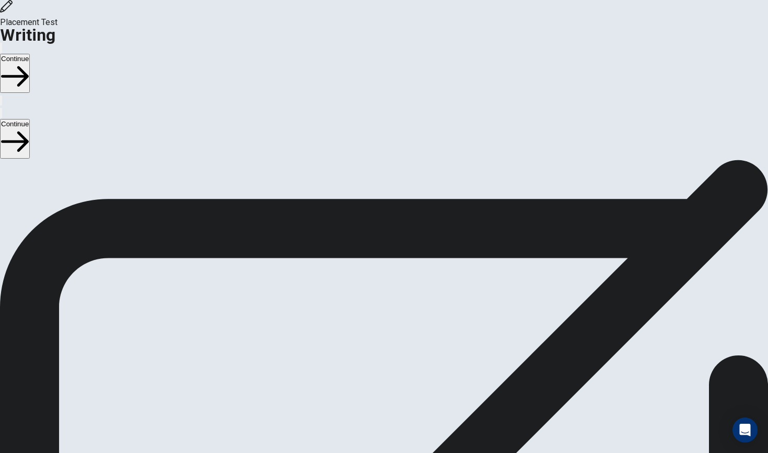
click at [222, 161] on span "Write about your opinion on a topic. Important things to remember: Try to write…" at bounding box center [111, 260] width 222 height 198
click at [30, 54] on button "Continue" at bounding box center [15, 73] width 30 height 39
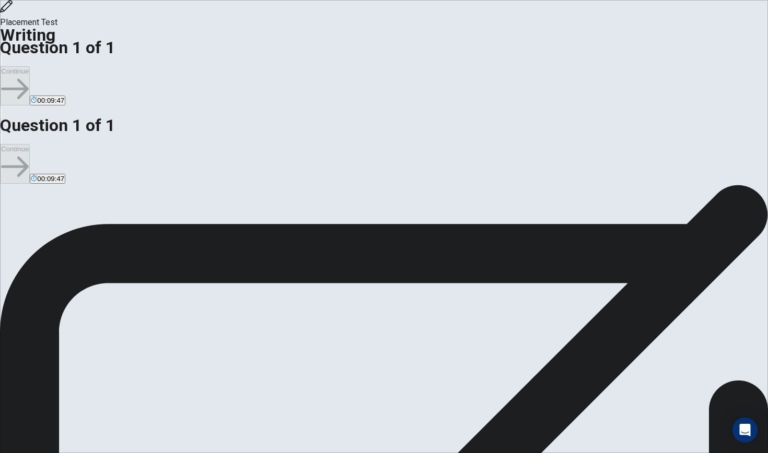
type textarea "m"
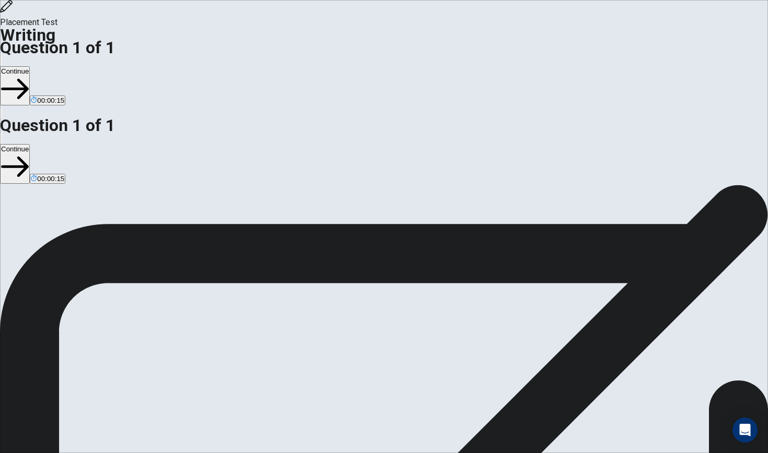
type textarea "My favor character is about the movie, the book name is bat man for the reson i…"
click at [29, 75] on icon "button" at bounding box center [15, 89] width 28 height 28
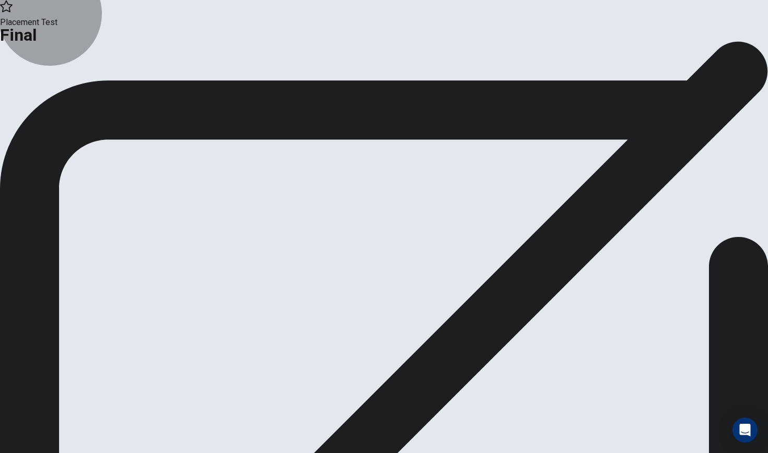
click at [84, 90] on icon "button" at bounding box center [79, 85] width 10 height 10
